Goal: Task Accomplishment & Management: Use online tool/utility

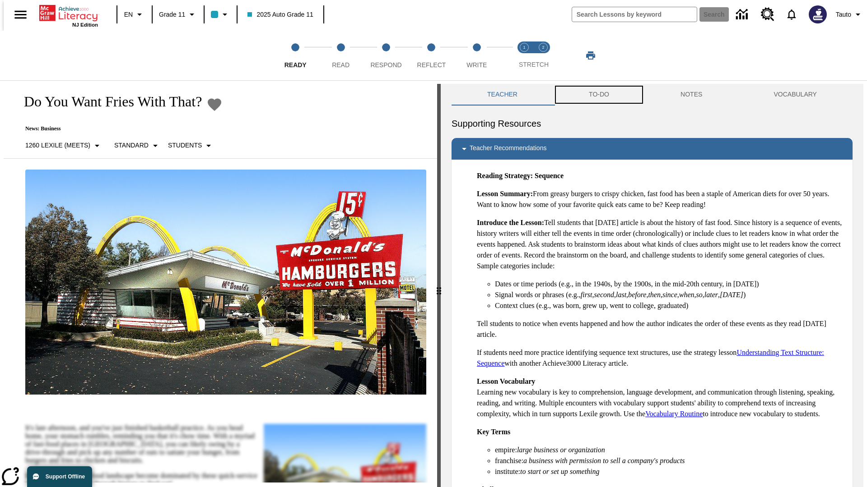
click at [598, 95] on button "TO-DO" at bounding box center [599, 95] width 92 height 22
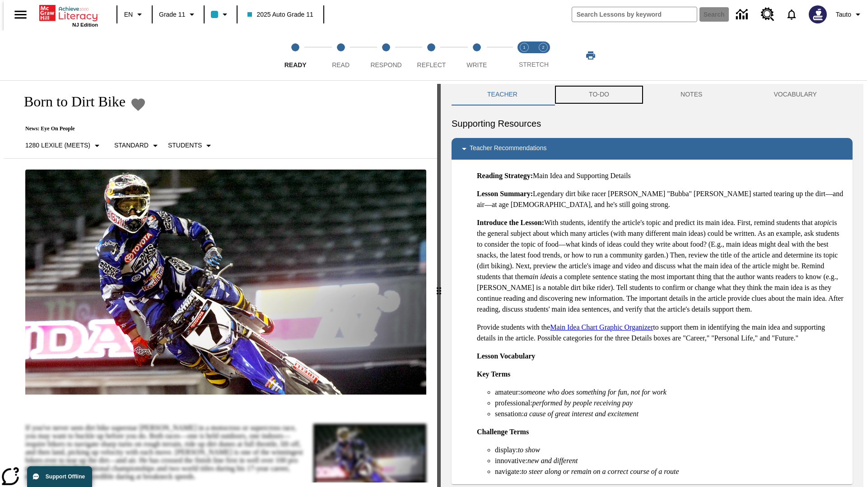
click at [598, 95] on button "TO-DO" at bounding box center [599, 95] width 92 height 22
